Goal: Transaction & Acquisition: Purchase product/service

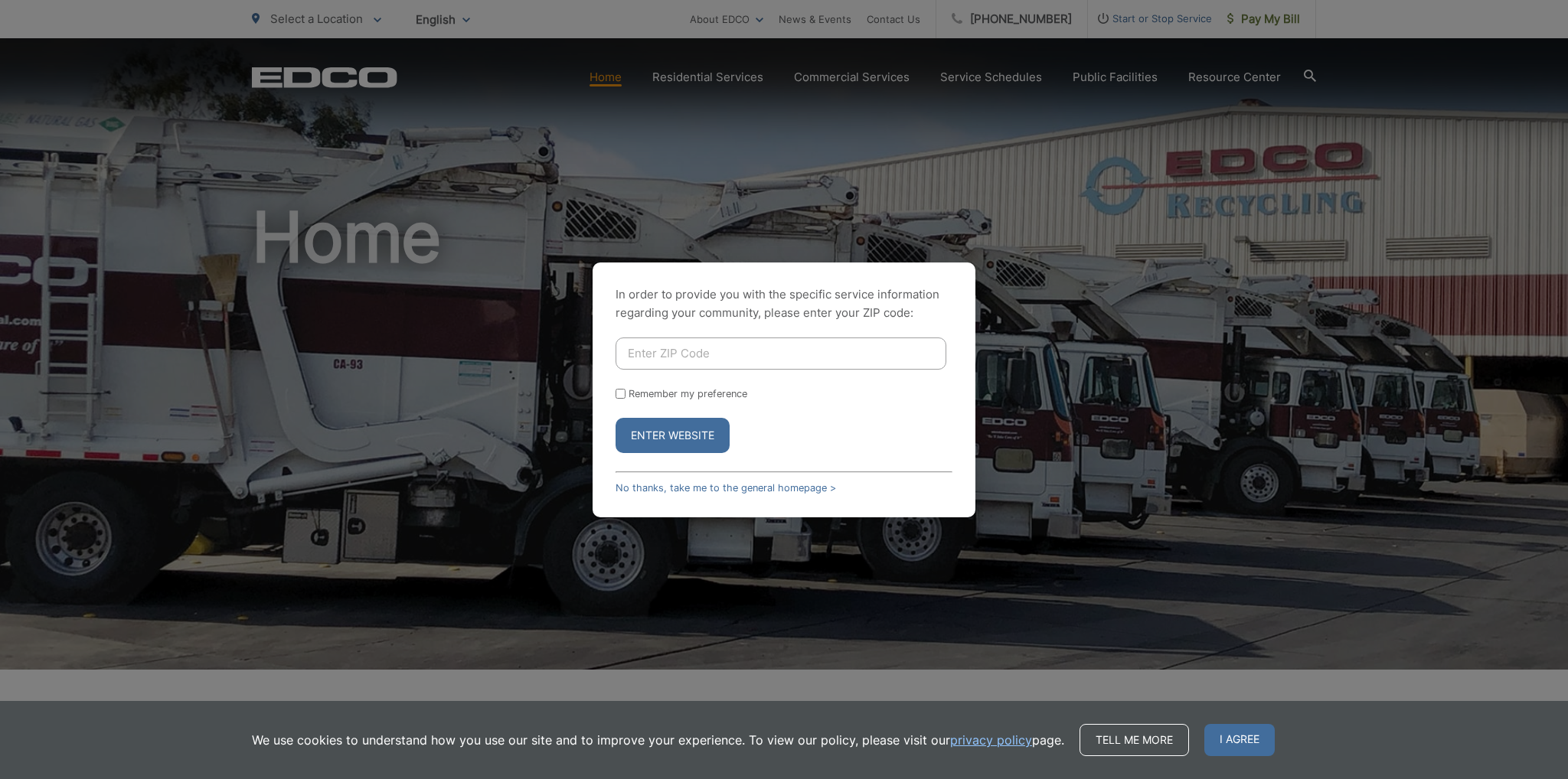
click at [759, 354] on input "Enter ZIP Code" at bounding box center [781, 353] width 331 height 32
type input "90275"
click at [667, 432] on button "Enter Website" at bounding box center [672, 435] width 114 height 35
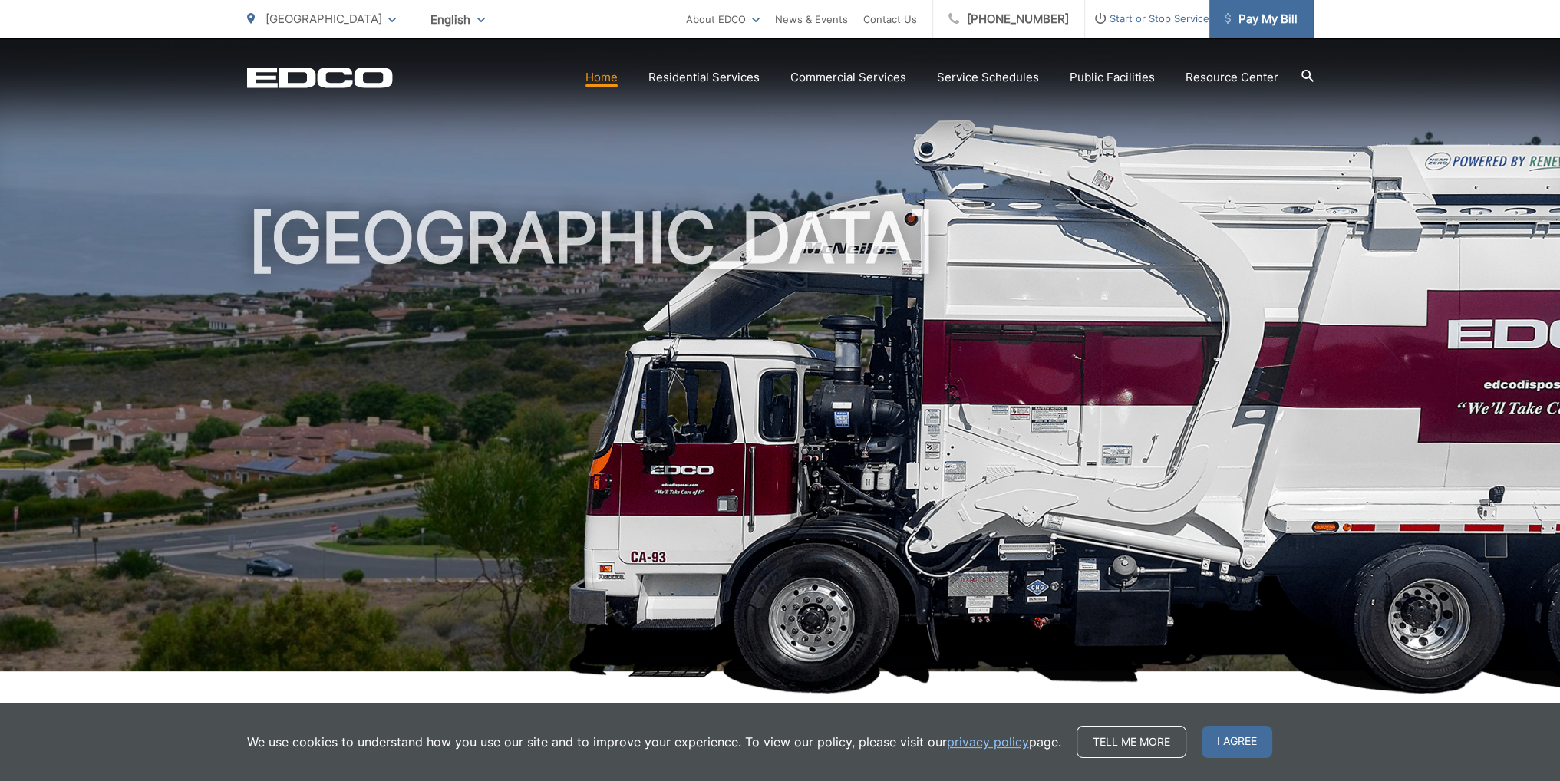
click at [1266, 23] on span "Pay My Bill" at bounding box center [1261, 19] width 73 height 18
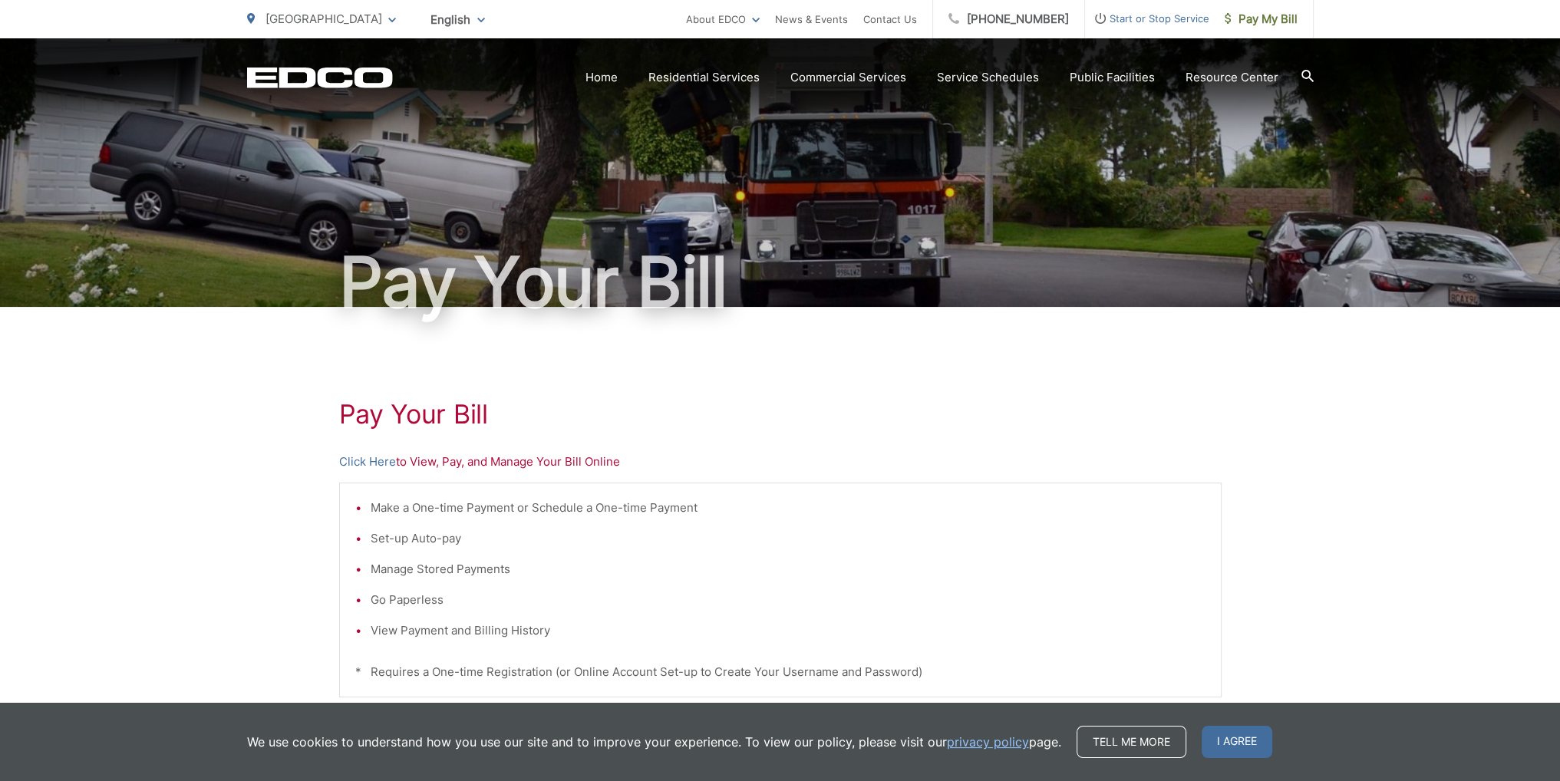
click at [420, 462] on p "Click Here to View, Pay, and Manage Your Bill Online" at bounding box center [780, 462] width 883 height 18
click at [377, 464] on link "Click Here" at bounding box center [367, 462] width 57 height 18
click at [367, 461] on link "Click Here" at bounding box center [367, 462] width 57 height 18
click at [366, 461] on link "Click Here" at bounding box center [367, 462] width 57 height 18
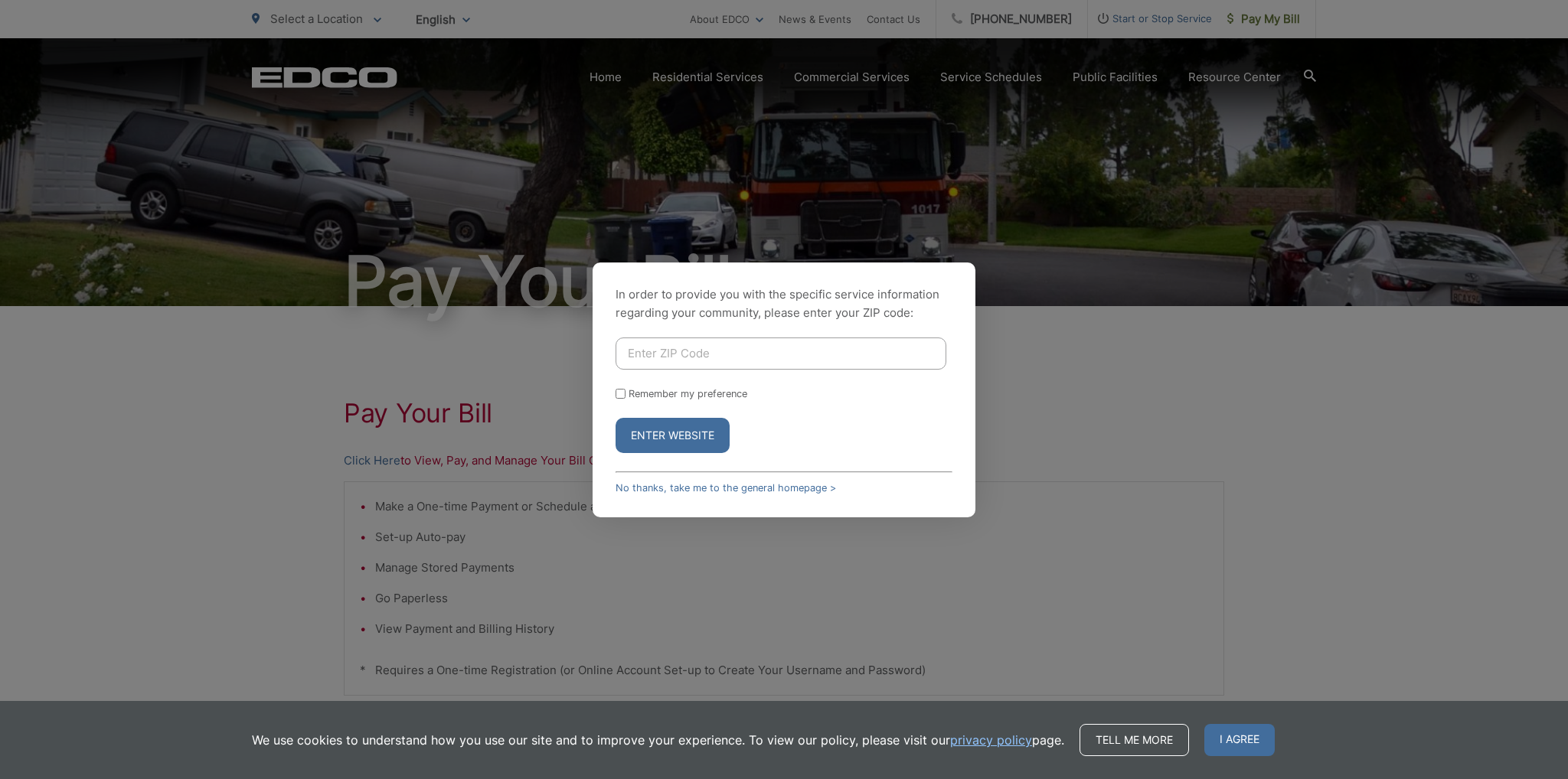
click at [679, 354] on input "Enter ZIP Code" at bounding box center [781, 353] width 331 height 32
type input "90275"
click at [689, 439] on button "Enter Website" at bounding box center [672, 435] width 114 height 35
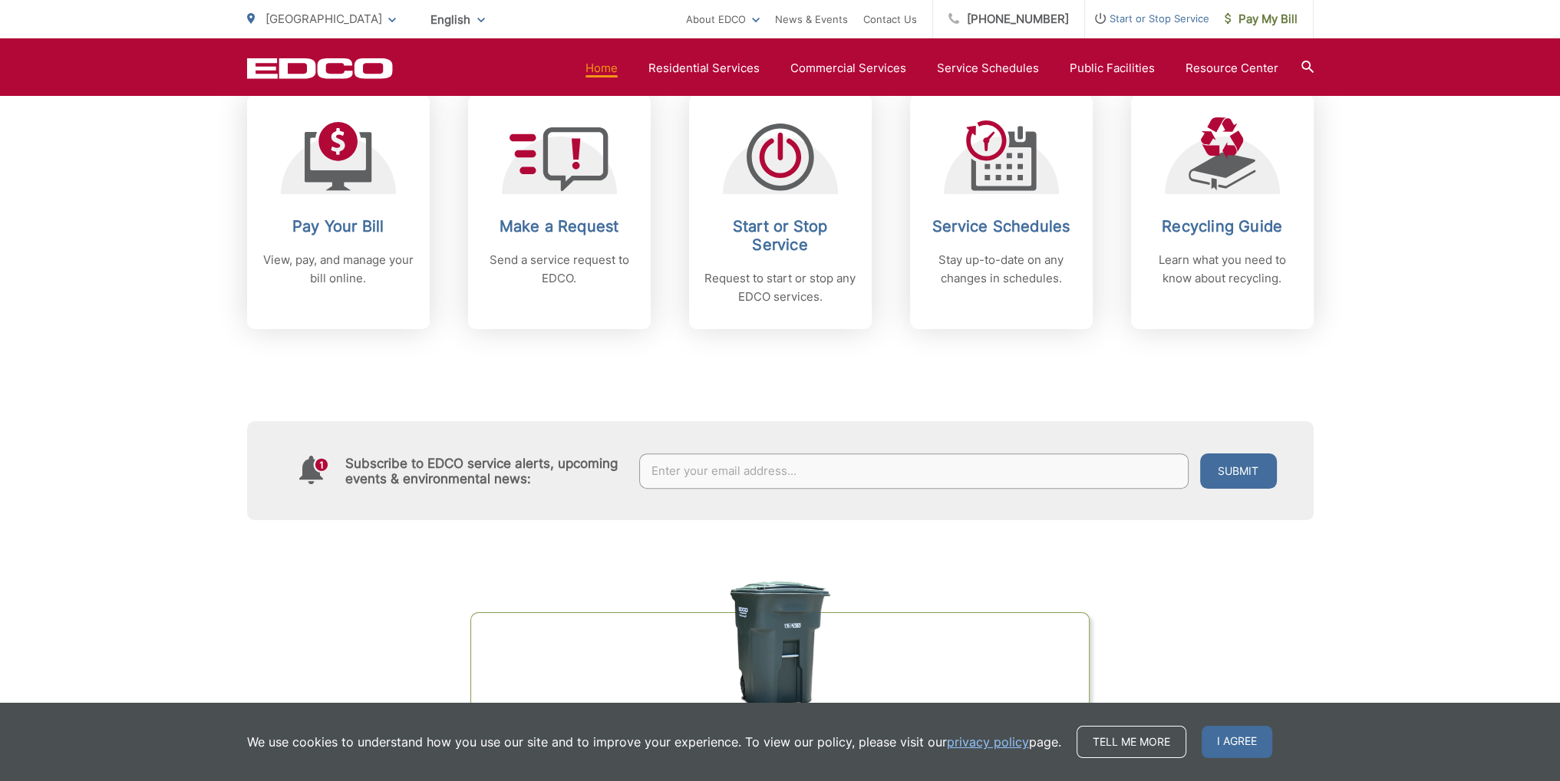
scroll to position [648, 0]
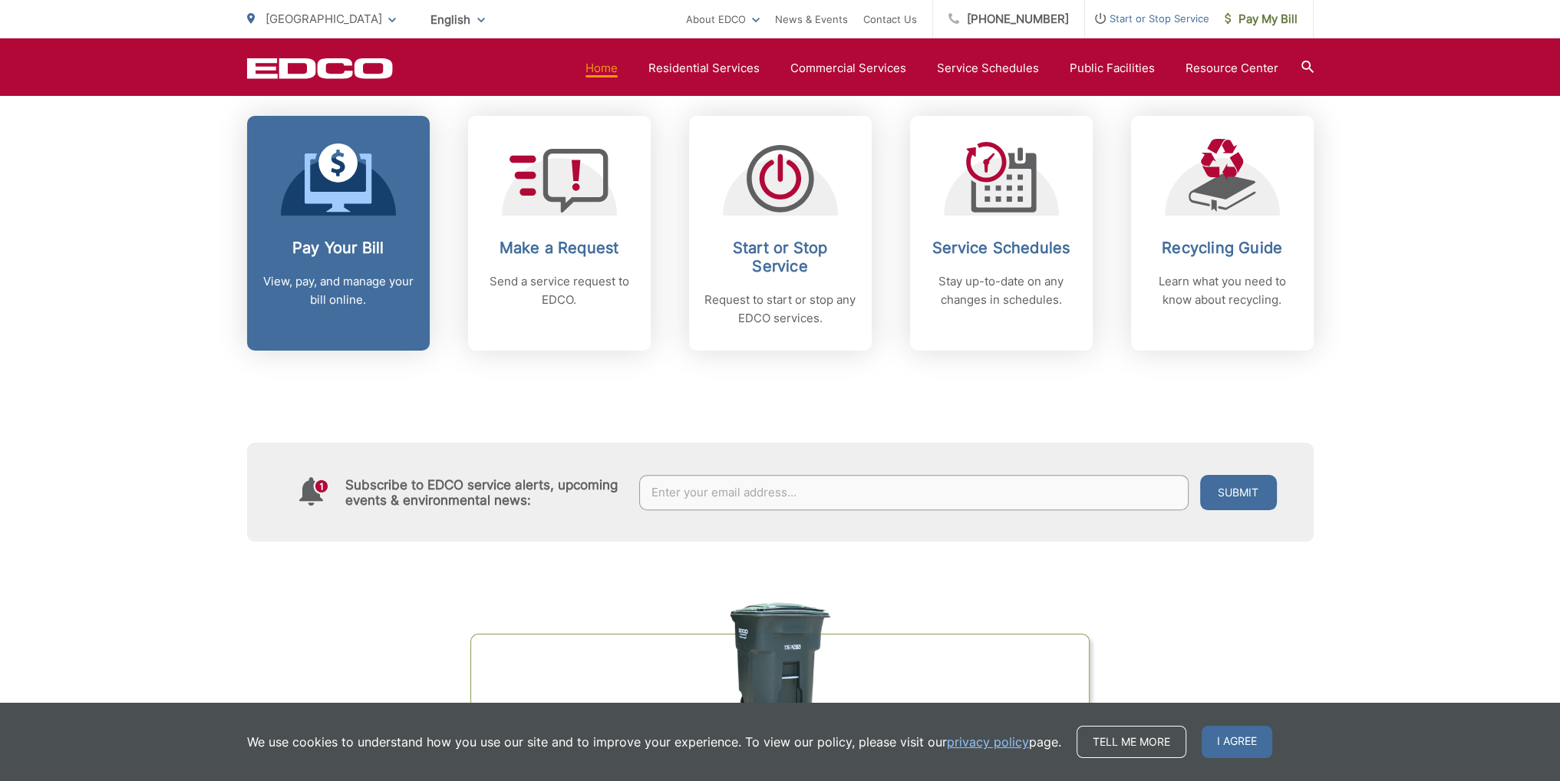
click at [319, 176] on icon at bounding box center [339, 178] width 68 height 69
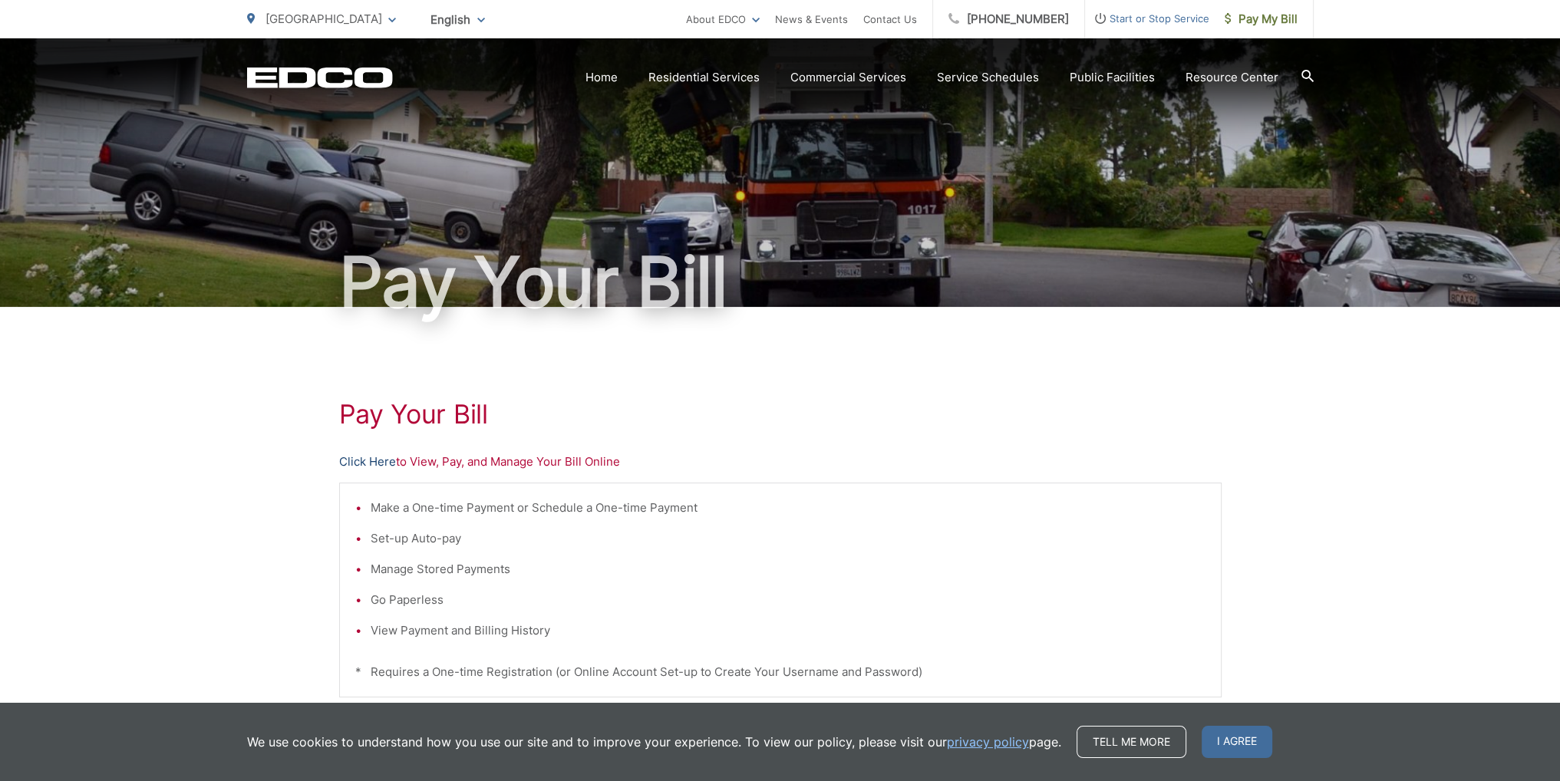
click at [369, 463] on link "Click Here" at bounding box center [367, 462] width 57 height 18
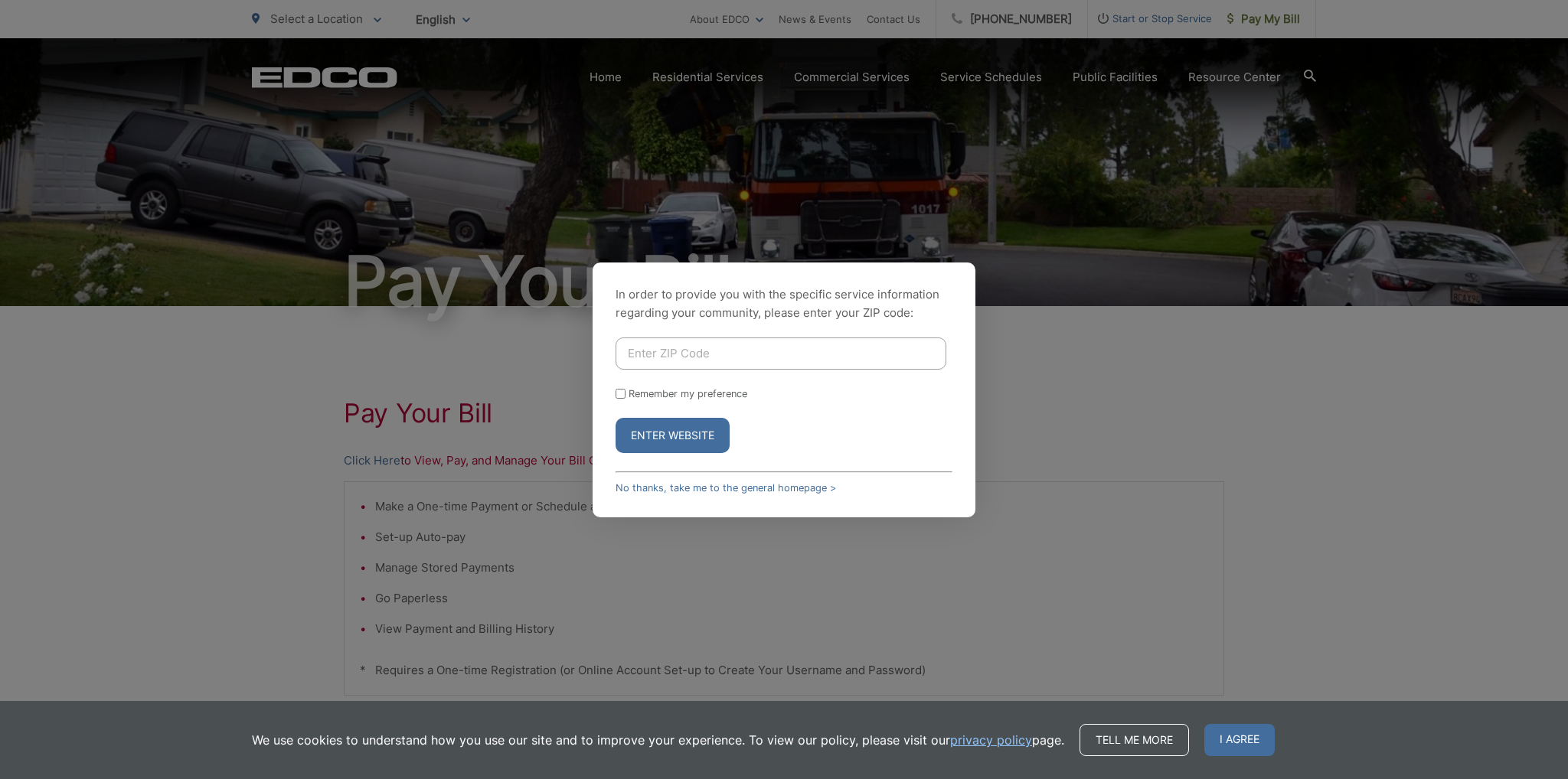
click at [656, 349] on input "Enter ZIP Code" at bounding box center [781, 353] width 331 height 32
type input "90505"
click at [680, 434] on button "Enter Website" at bounding box center [672, 435] width 114 height 35
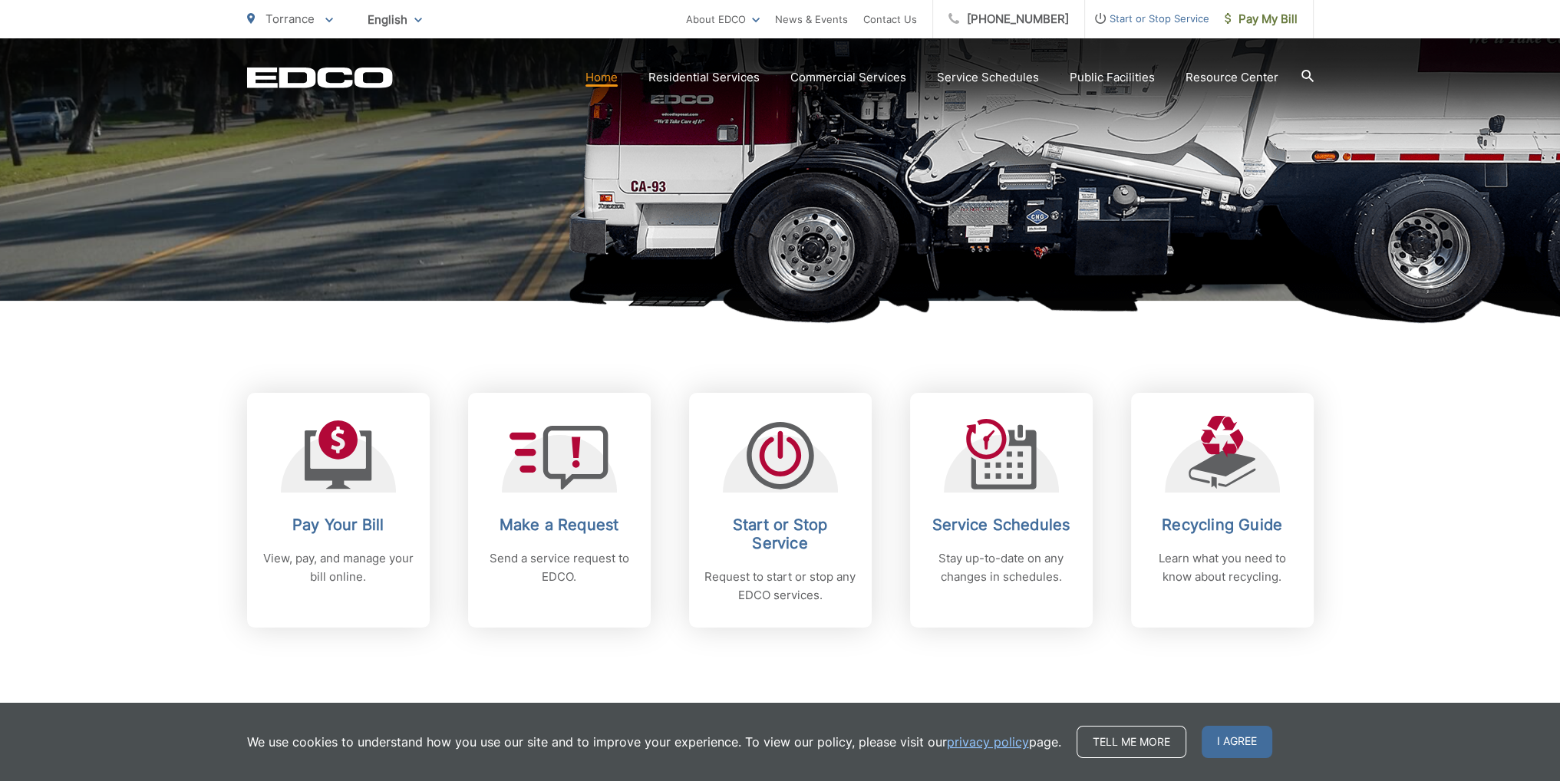
scroll to position [575, 0]
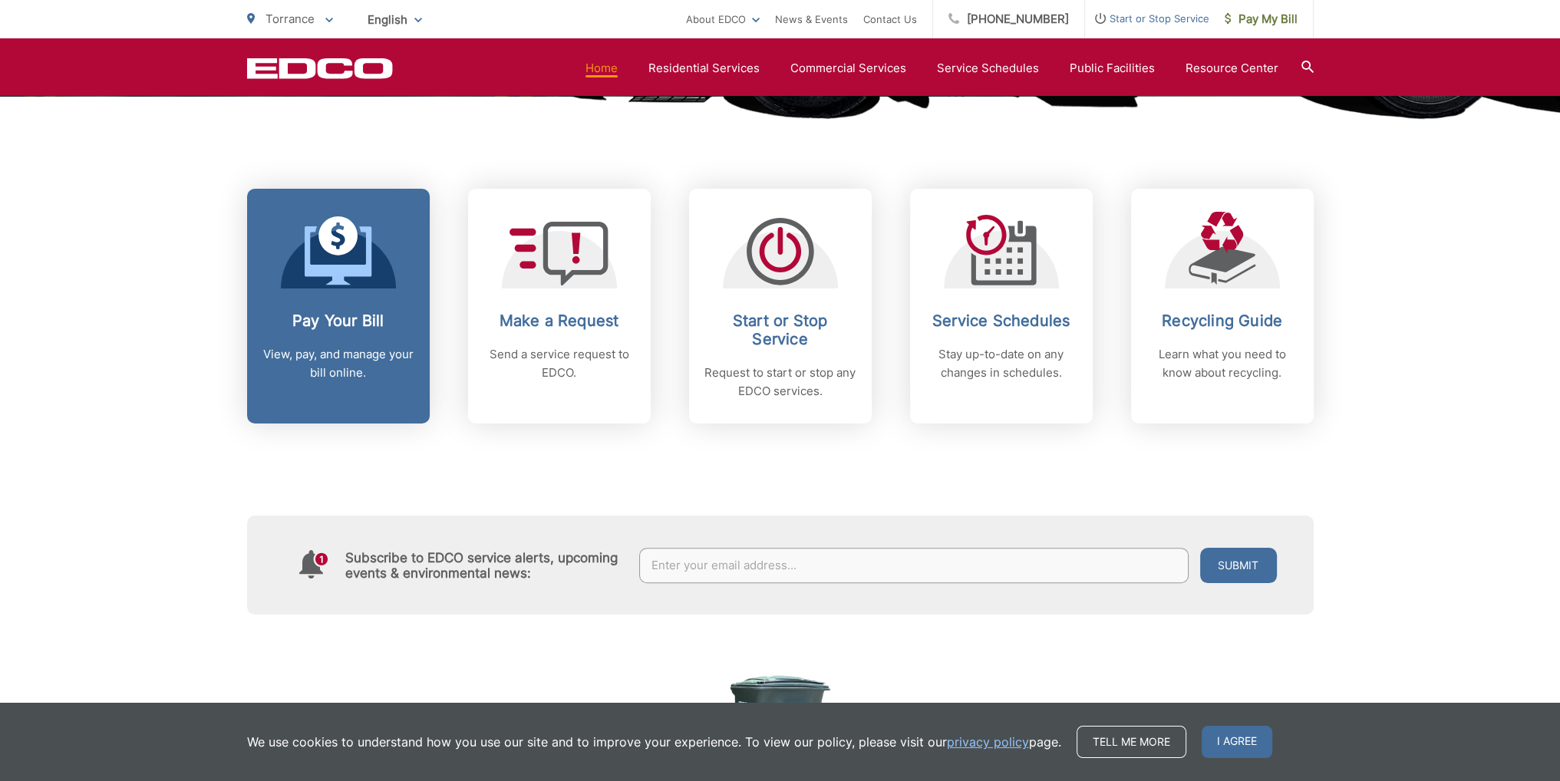
click at [322, 226] on icon at bounding box center [338, 235] width 39 height 39
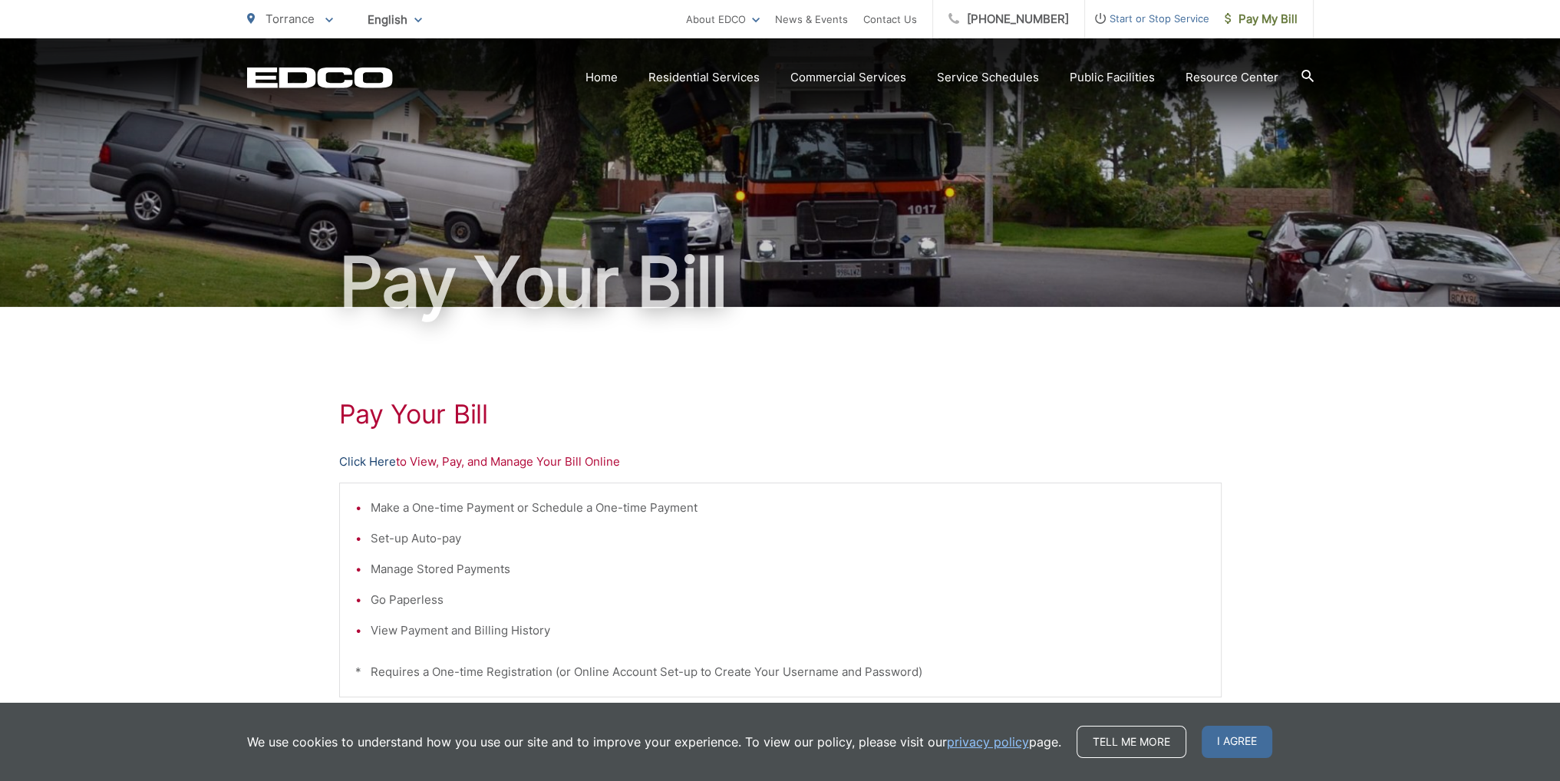
click at [357, 463] on link "Click Here" at bounding box center [367, 462] width 57 height 18
